Goal: Task Accomplishment & Management: Manage account settings

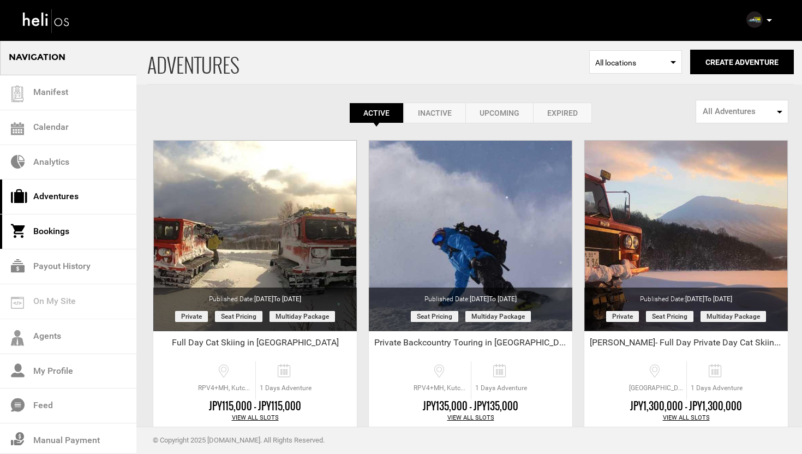
click at [61, 232] on link "Bookings" at bounding box center [68, 231] width 136 height 35
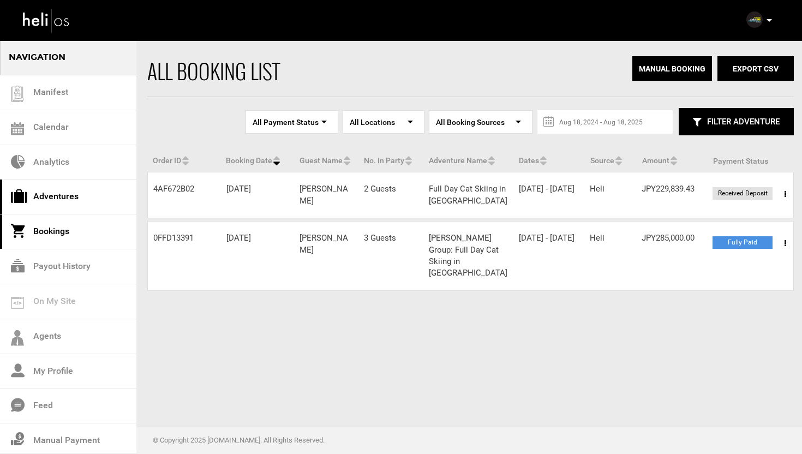
click at [74, 189] on link "Adventures" at bounding box center [68, 196] width 136 height 35
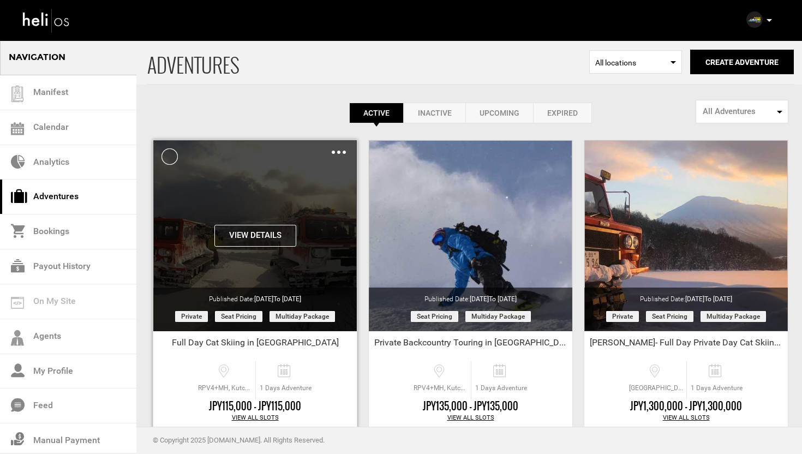
click at [338, 152] on img at bounding box center [339, 152] width 14 height 3
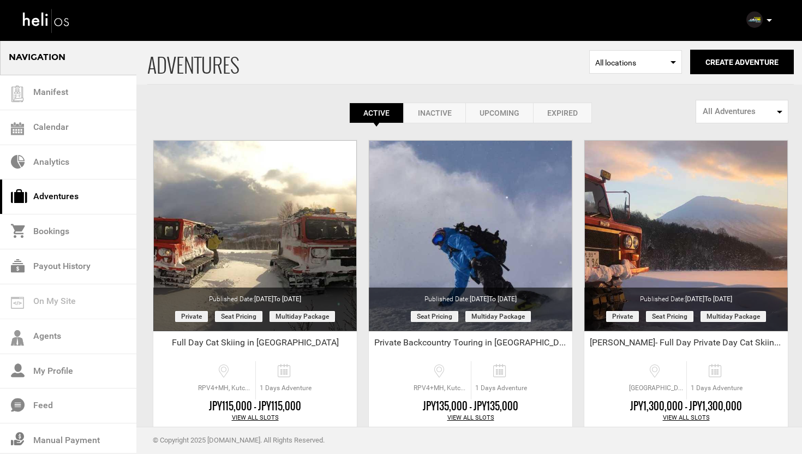
click at [268, 108] on div "Active Inactive Upcoming Expired Active Active Inactive Upcoming Expired Active…" at bounding box center [470, 113] width 646 height 21
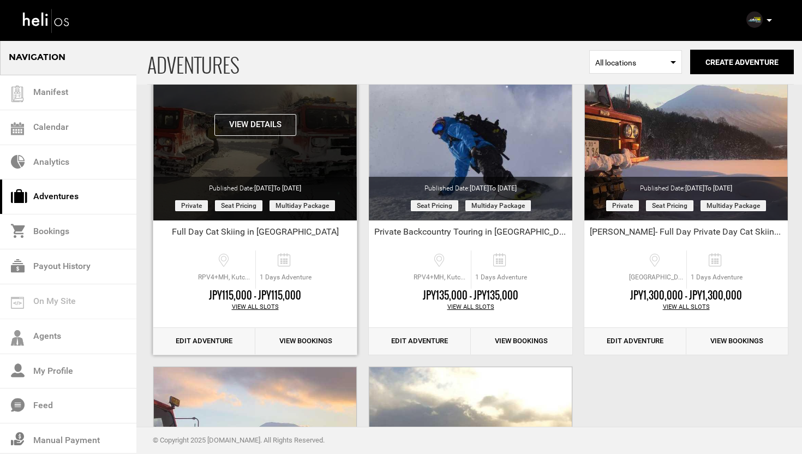
scroll to position [127, 0]
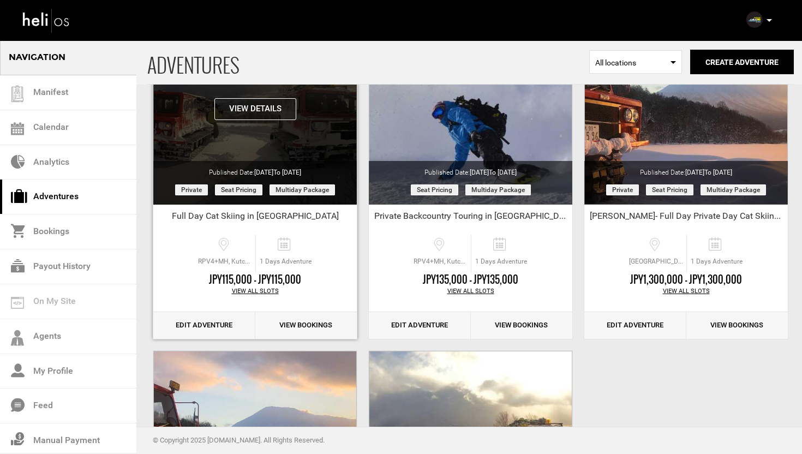
click at [257, 110] on button "View Details" at bounding box center [255, 109] width 82 height 22
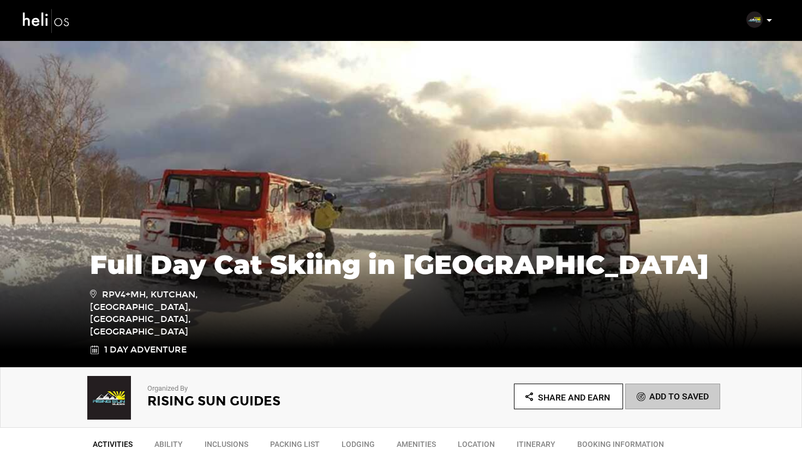
click at [42, 22] on img at bounding box center [46, 20] width 49 height 29
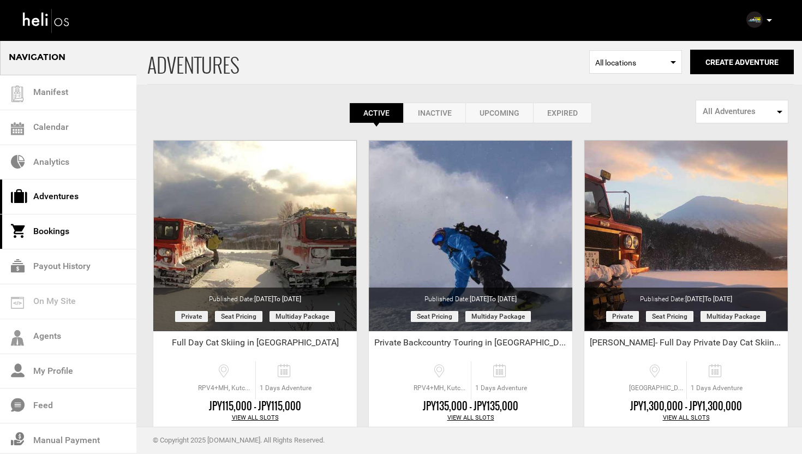
click at [63, 228] on link "Bookings" at bounding box center [68, 231] width 136 height 35
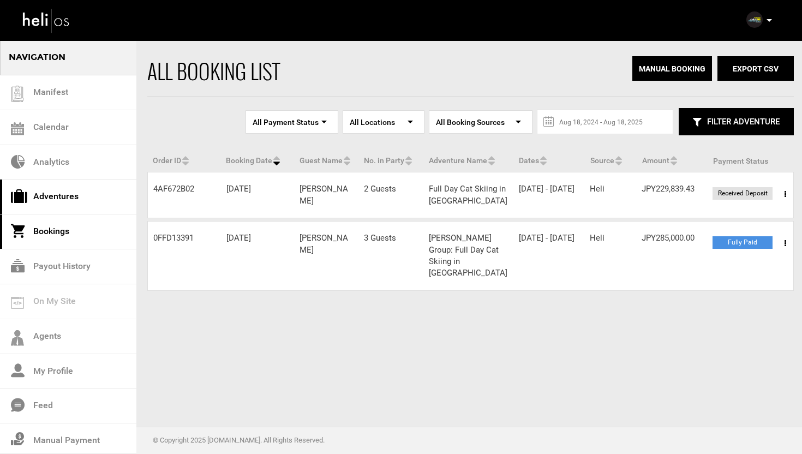
click at [57, 208] on link "Adventures" at bounding box center [68, 196] width 136 height 35
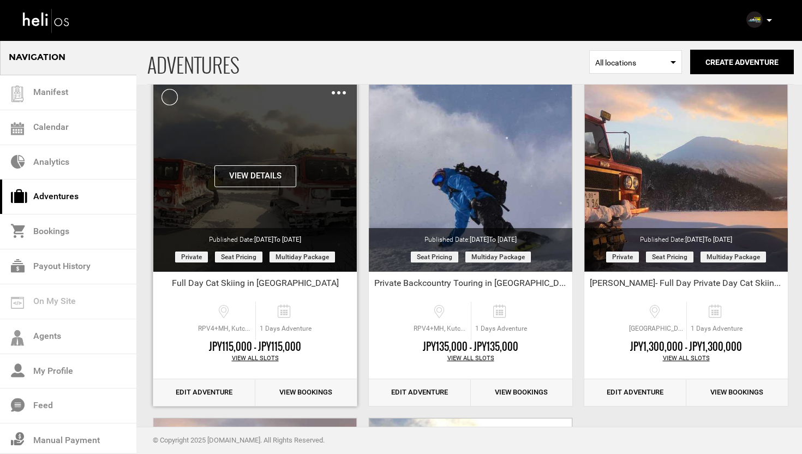
scroll to position [71, 0]
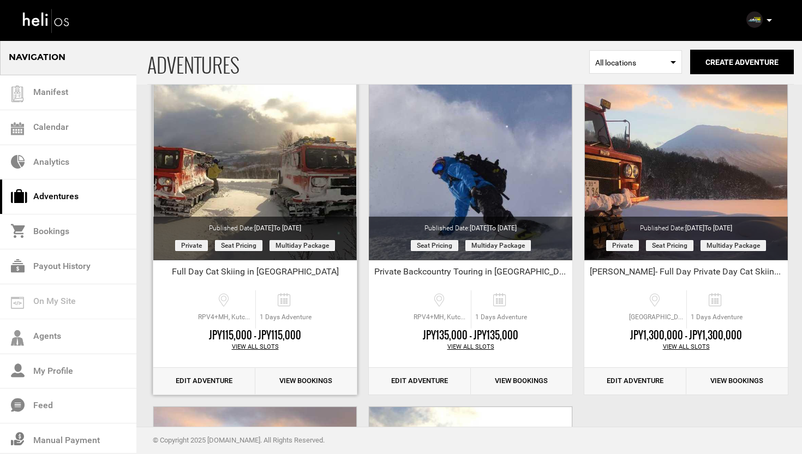
click at [197, 376] on link "Edit Adventure" at bounding box center [204, 381] width 102 height 27
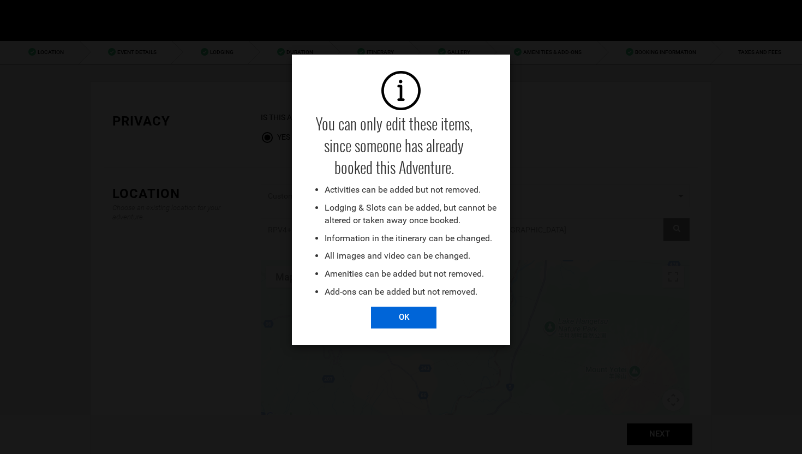
click at [422, 311] on input "OK" at bounding box center [403, 317] width 65 height 22
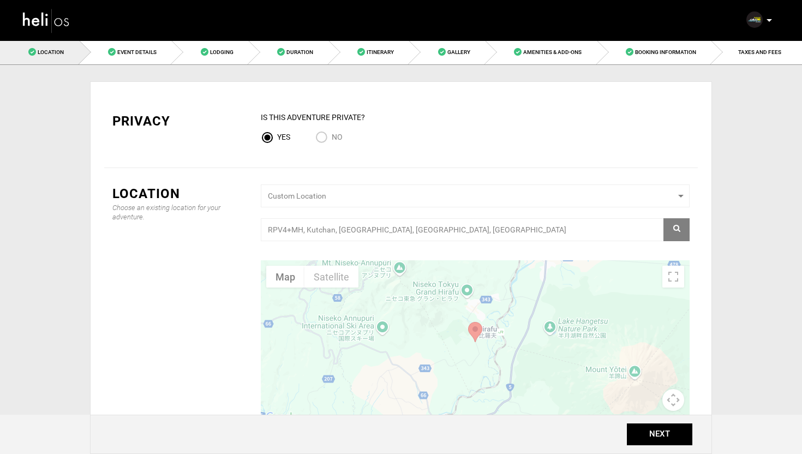
click at [50, 29] on img at bounding box center [46, 20] width 49 height 29
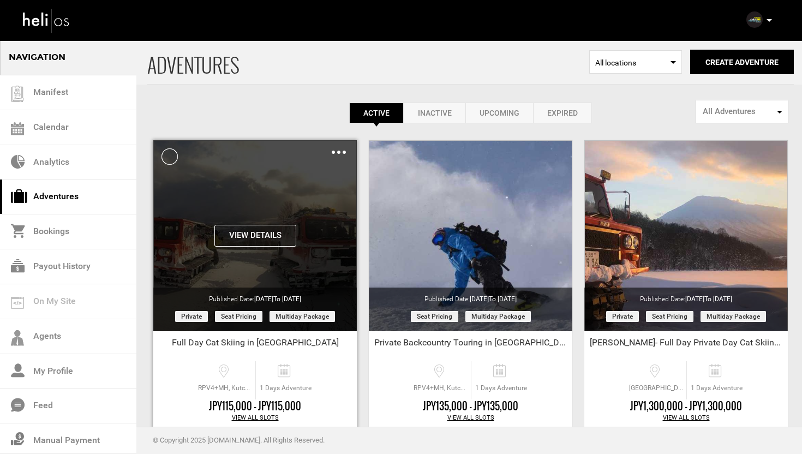
click at [338, 153] on img at bounding box center [339, 152] width 14 height 3
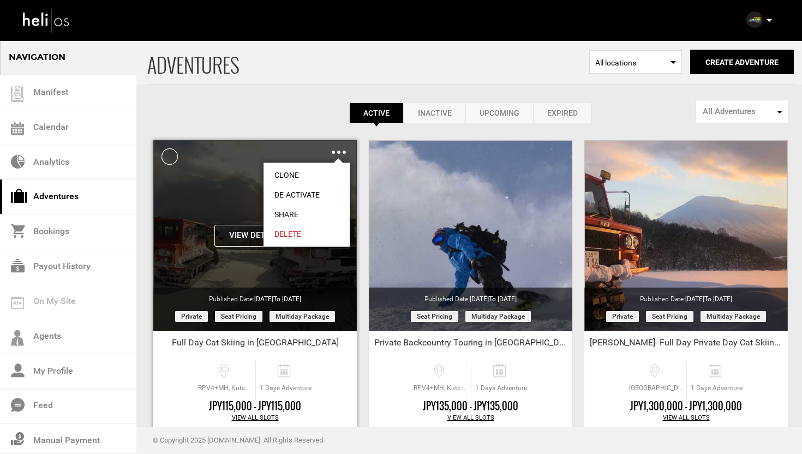
click at [296, 215] on link "Share" at bounding box center [306, 215] width 86 height 20
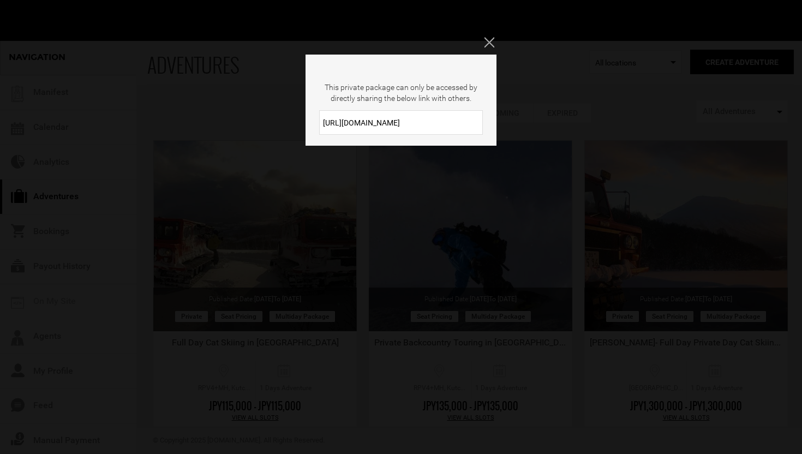
click at [418, 128] on input "[URL][DOMAIN_NAME]" at bounding box center [401, 122] width 164 height 25
click at [493, 42] on icon "Close" at bounding box center [489, 42] width 10 height 10
